Goal: Transaction & Acquisition: Purchase product/service

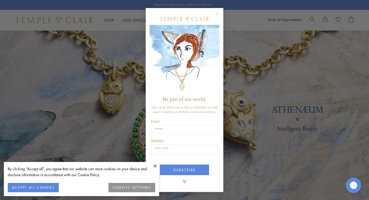
click at [156, 164] on button at bounding box center [155, 166] width 8 height 8
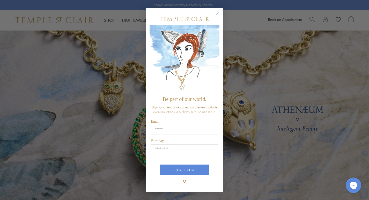
click at [218, 13] on circle "Close dialog" at bounding box center [217, 14] width 6 height 6
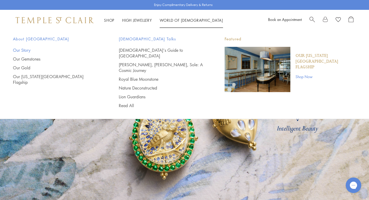
click at [28, 50] on link "Our Story" at bounding box center [55, 50] width 85 height 6
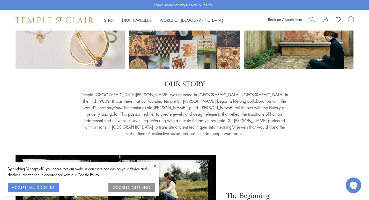
scroll to position [68, 0]
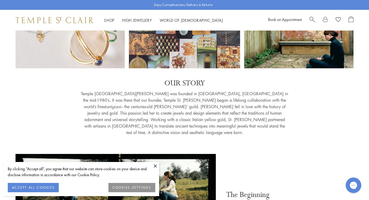
click at [155, 166] on button at bounding box center [155, 166] width 8 height 8
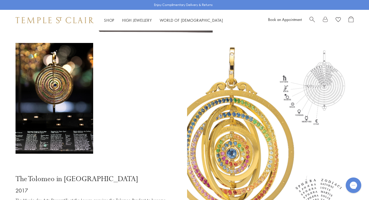
scroll to position [2120, 0]
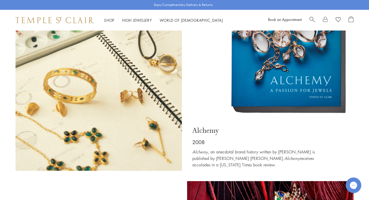
scroll to position [1645, 0]
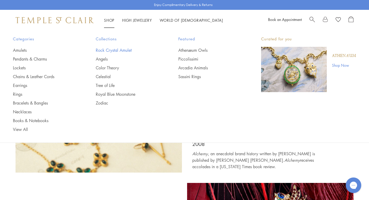
click at [108, 51] on link "Rock Crystal Amulet" at bounding box center [127, 50] width 62 height 6
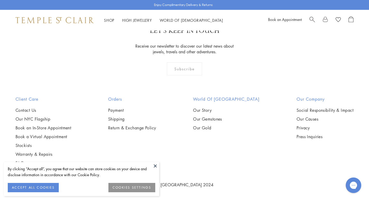
scroll to position [1359, 0]
click at [0, 0] on img at bounding box center [0, 0] width 0 height 0
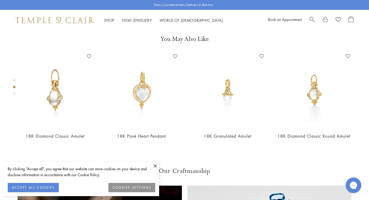
scroll to position [202, 0]
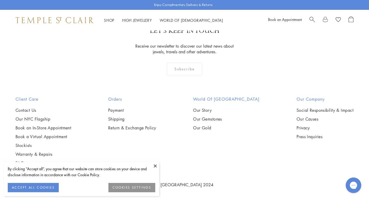
scroll to position [1359, 0]
click at [282, 20] on link "Book an Appointment" at bounding box center [285, 19] width 34 height 5
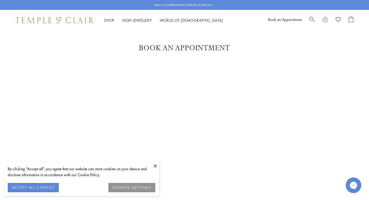
click at [156, 165] on button at bounding box center [155, 166] width 8 height 8
